Goal: Communication & Community: Answer question/provide support

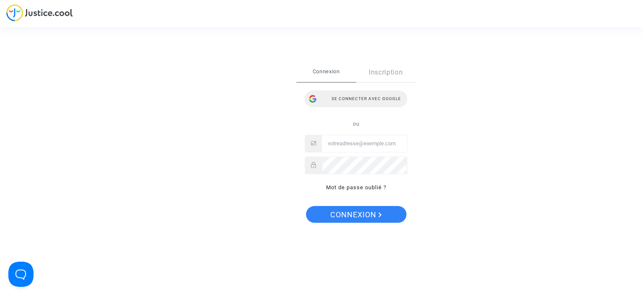
click at [339, 95] on div "Se connecter avec Google" at bounding box center [356, 98] width 103 height 17
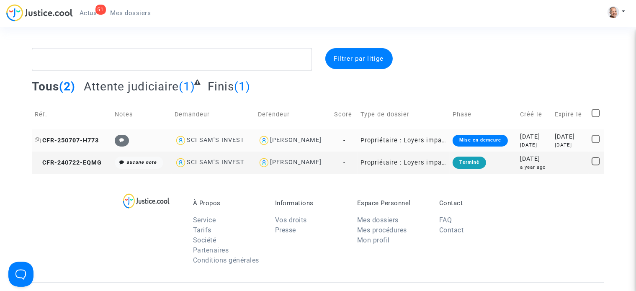
click at [77, 139] on span "CFR-250707-H773" at bounding box center [67, 140] width 64 height 7
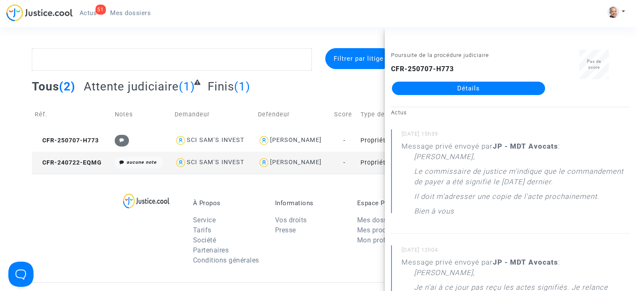
click at [440, 92] on link "Détails" at bounding box center [468, 88] width 153 height 13
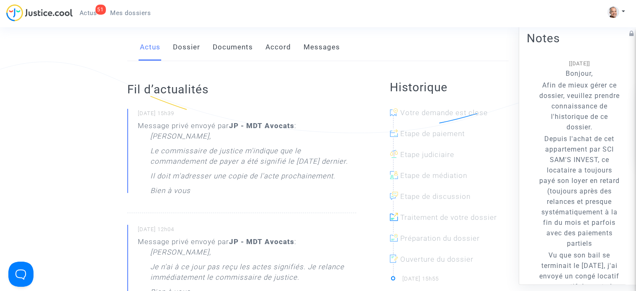
scroll to position [129, 0]
click at [245, 51] on link "Documents" at bounding box center [233, 46] width 40 height 28
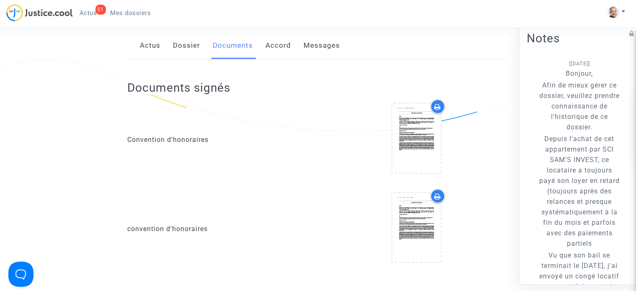
click at [315, 51] on link "Messages" at bounding box center [321, 46] width 36 height 28
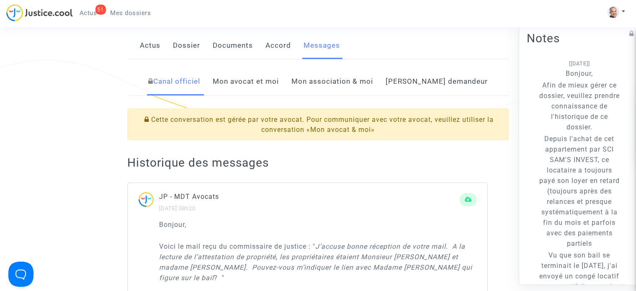
click at [279, 91] on link "Mon avocat et moi" at bounding box center [246, 82] width 66 height 28
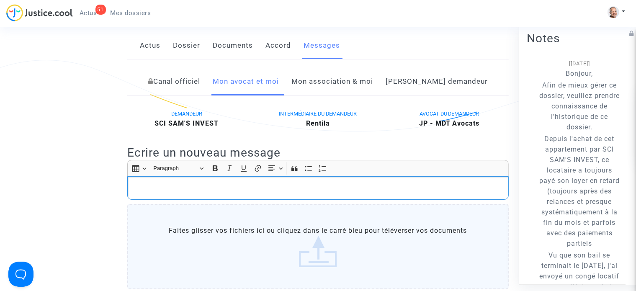
click at [271, 193] on p "Rich Text Editor, main" at bounding box center [318, 188] width 373 height 10
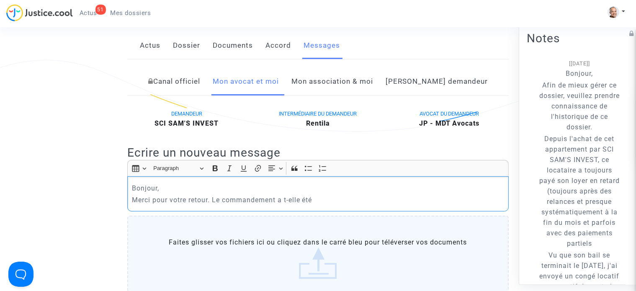
click at [294, 205] on p "Merci pour votre retour. Le commandement a t-elle été" at bounding box center [318, 200] width 373 height 10
click at [319, 205] on p "Merci pour votre retour. Le commandement a t-il été" at bounding box center [318, 200] width 373 height 10
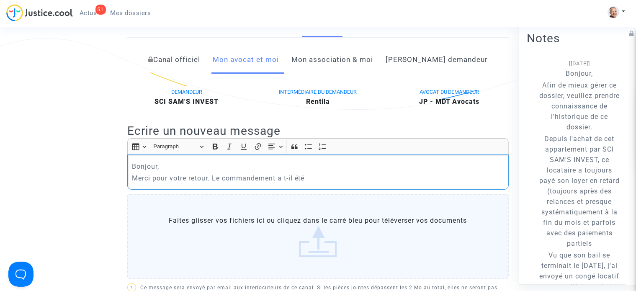
scroll to position [148, 0]
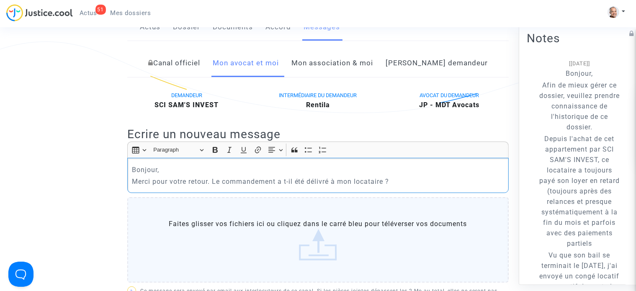
click at [317, 187] on p "Merci pour votre retour. Le commandement a t-il été délivré à mon locataire ?" at bounding box center [318, 181] width 373 height 10
click at [434, 187] on p "Merci pour votre retour. Le commandement a t-il été communiqué à mon locataire ?" at bounding box center [318, 181] width 373 height 10
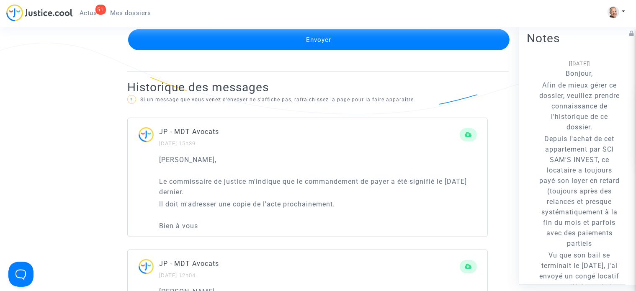
scroll to position [507, 0]
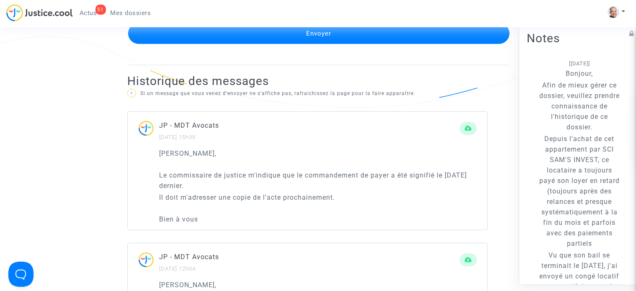
click at [412, 44] on button "Envoyer" at bounding box center [318, 33] width 381 height 21
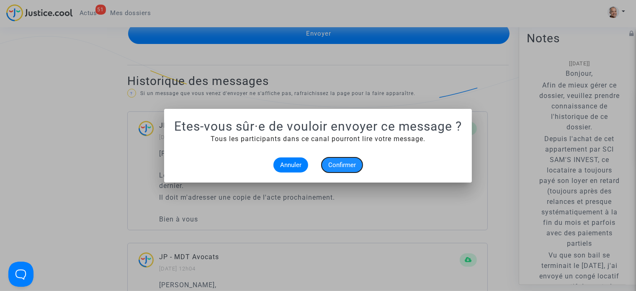
click at [346, 162] on span "Confirmer" at bounding box center [342, 165] width 28 height 8
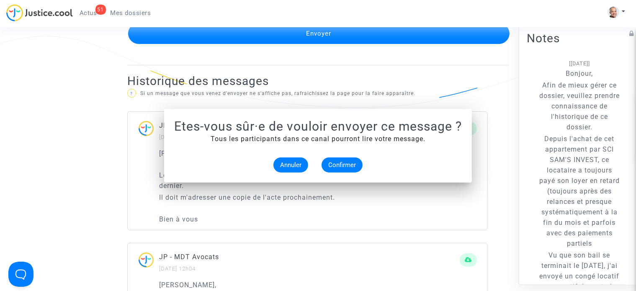
scroll to position [507, 0]
